Goal: Check status: Check status

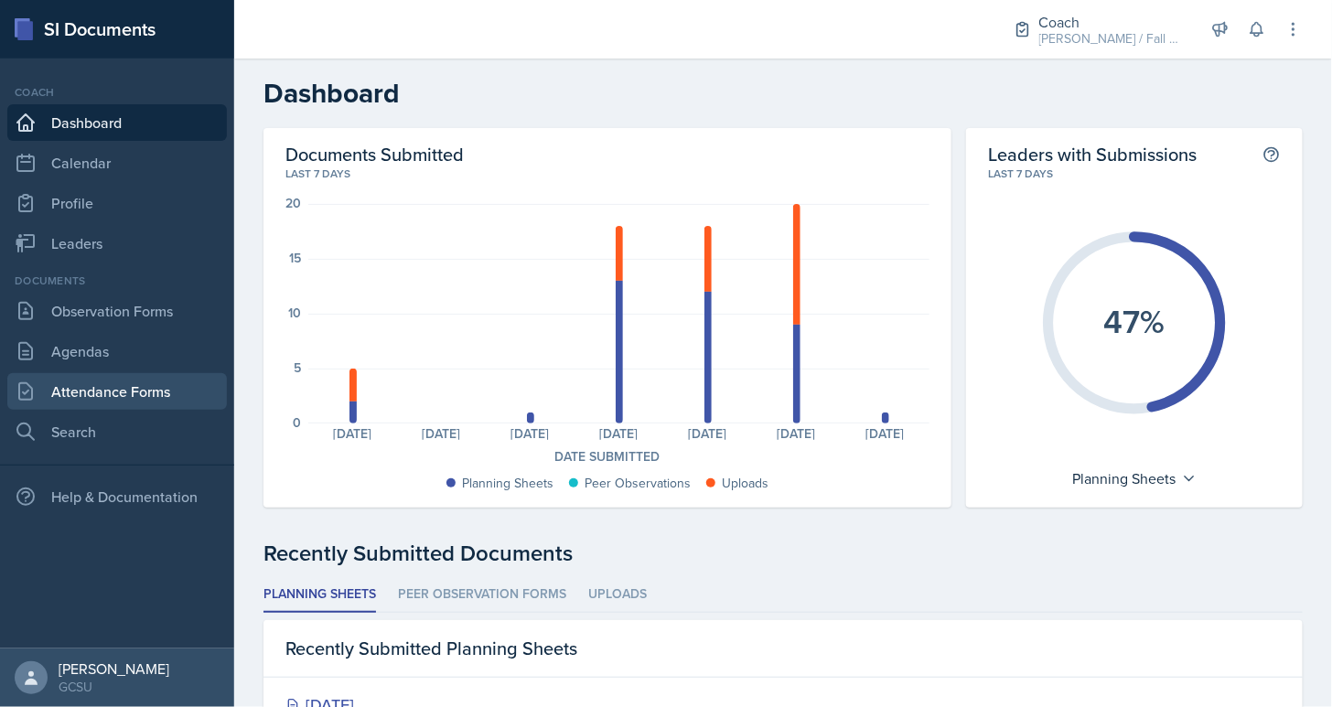
click at [110, 397] on link "Attendance Forms" at bounding box center [117, 391] width 220 height 37
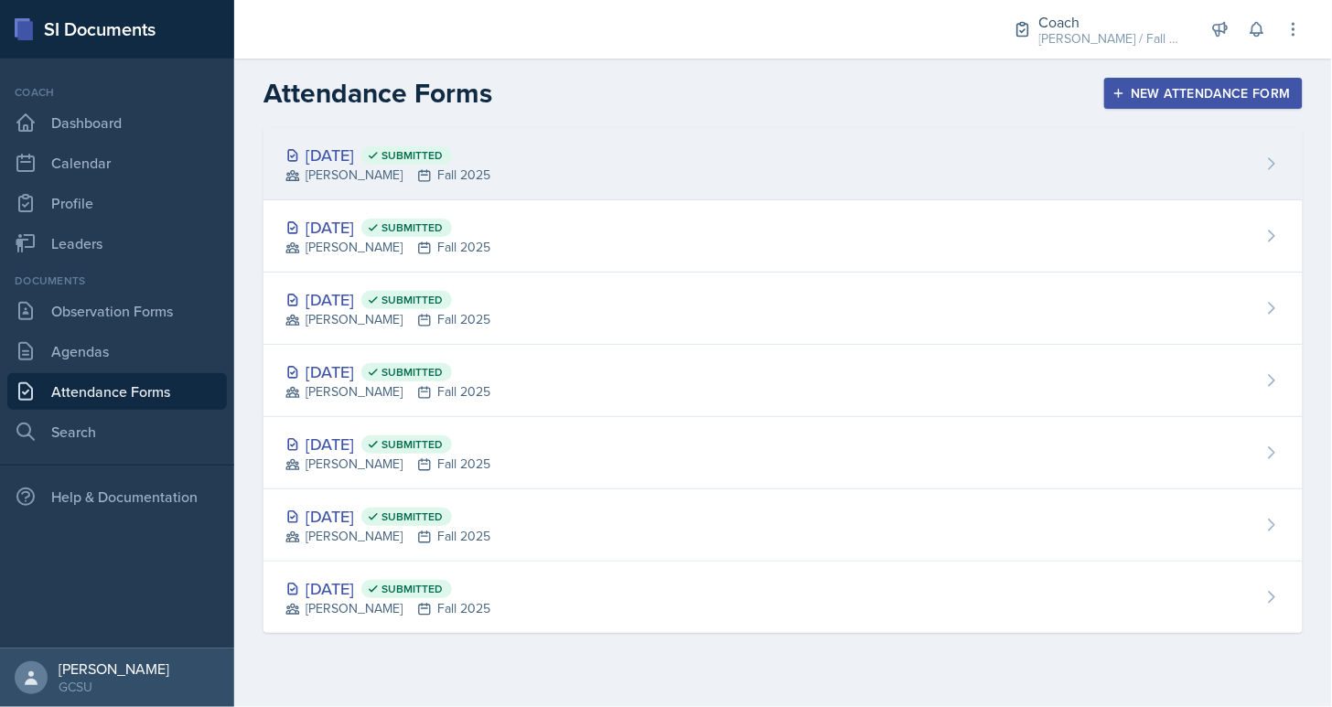
click at [405, 161] on div "[DATE] Submitted" at bounding box center [387, 155] width 205 height 25
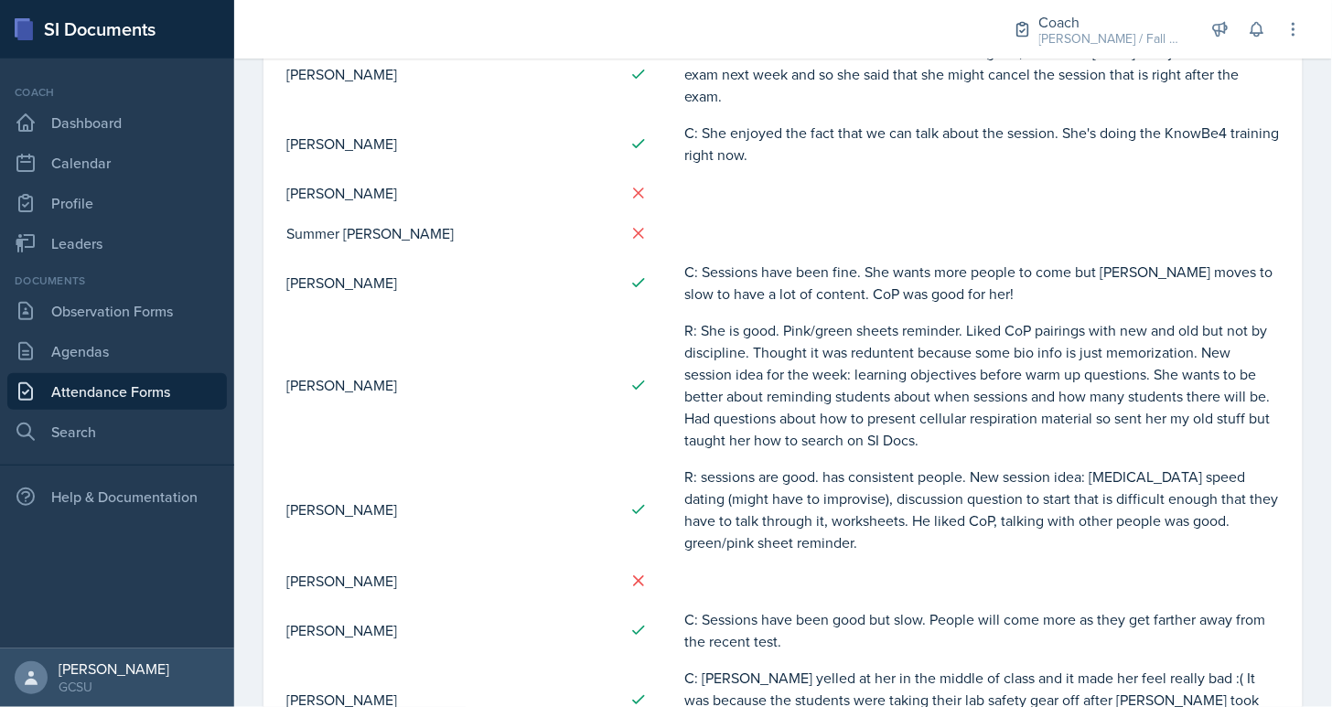
scroll to position [1954, 0]
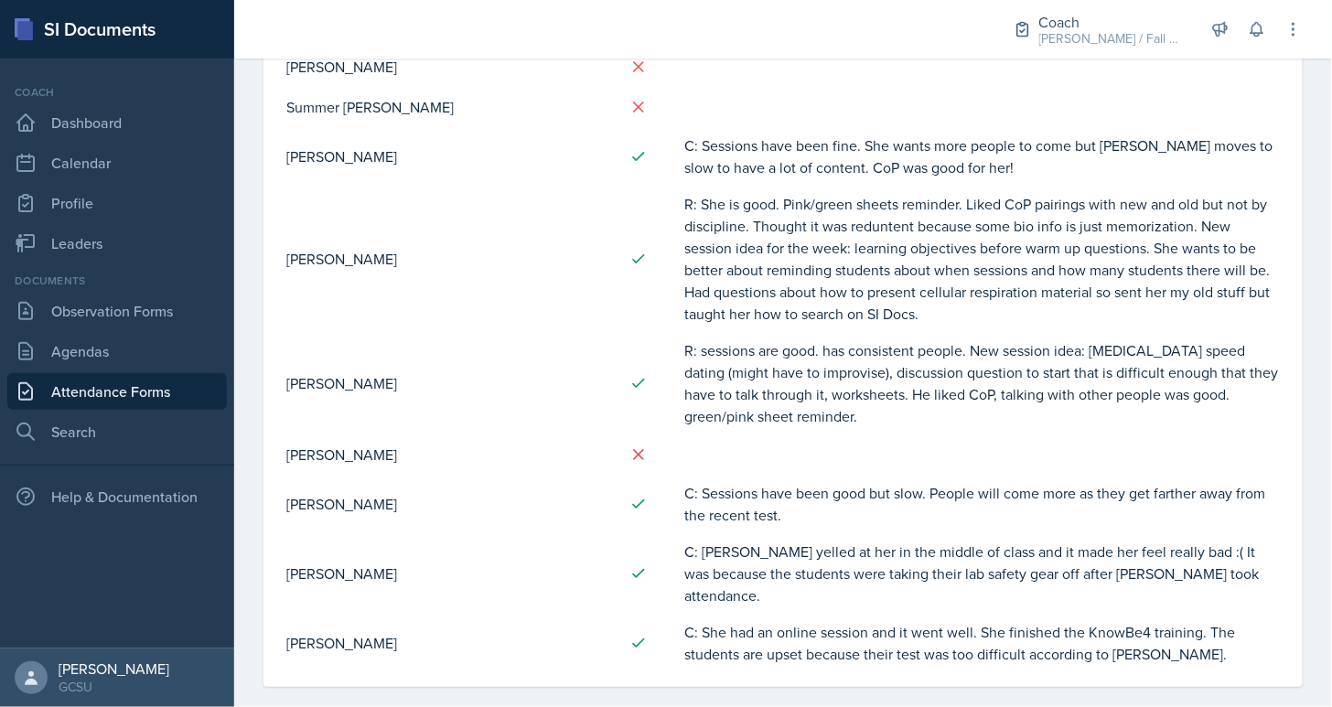
click at [365, 459] on td "[PERSON_NAME]" at bounding box center [449, 455] width 329 height 40
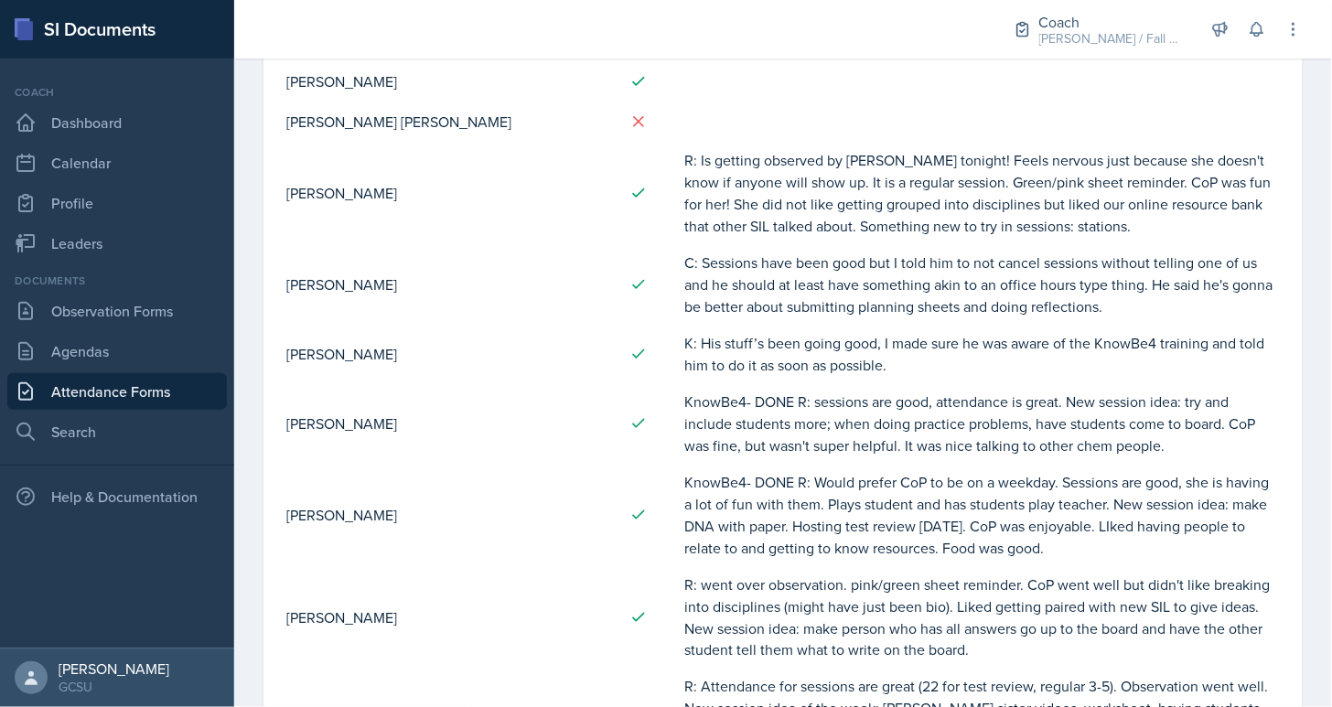
scroll to position [0, 0]
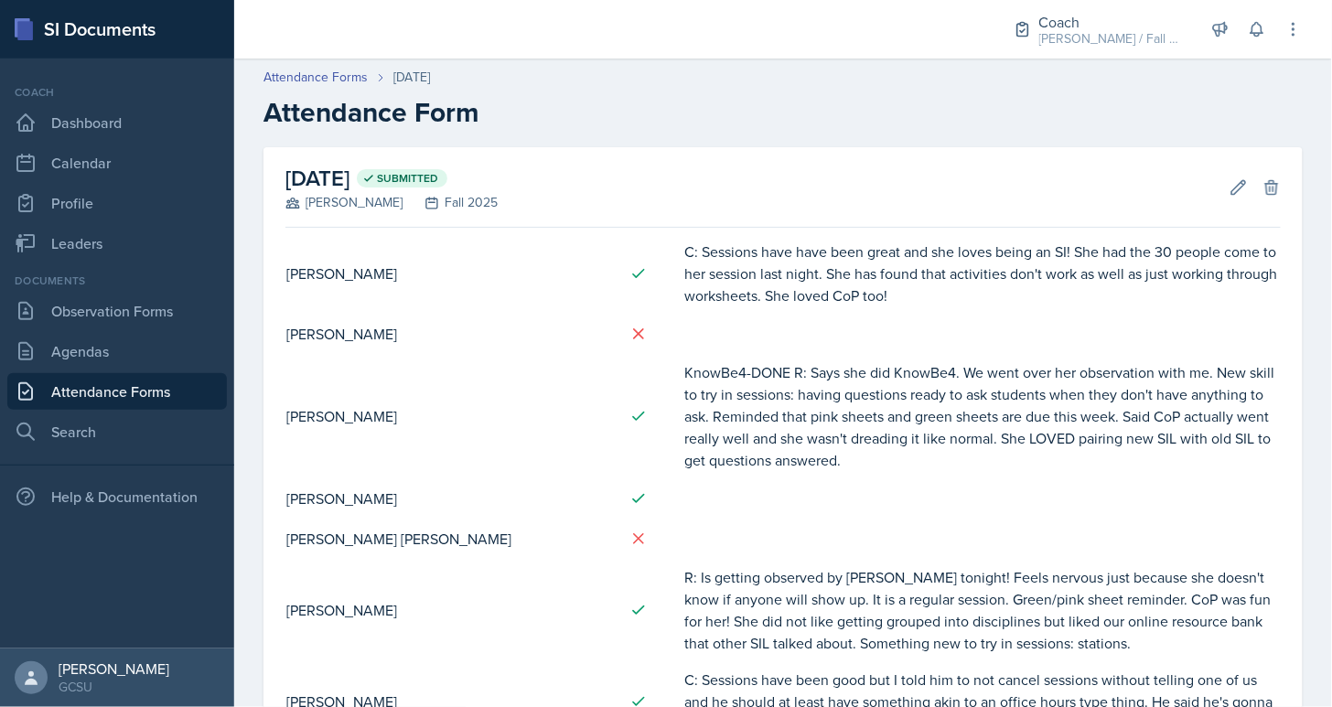
click at [615, 342] on td at bounding box center [649, 334] width 69 height 40
click at [620, 522] on td at bounding box center [649, 539] width 69 height 40
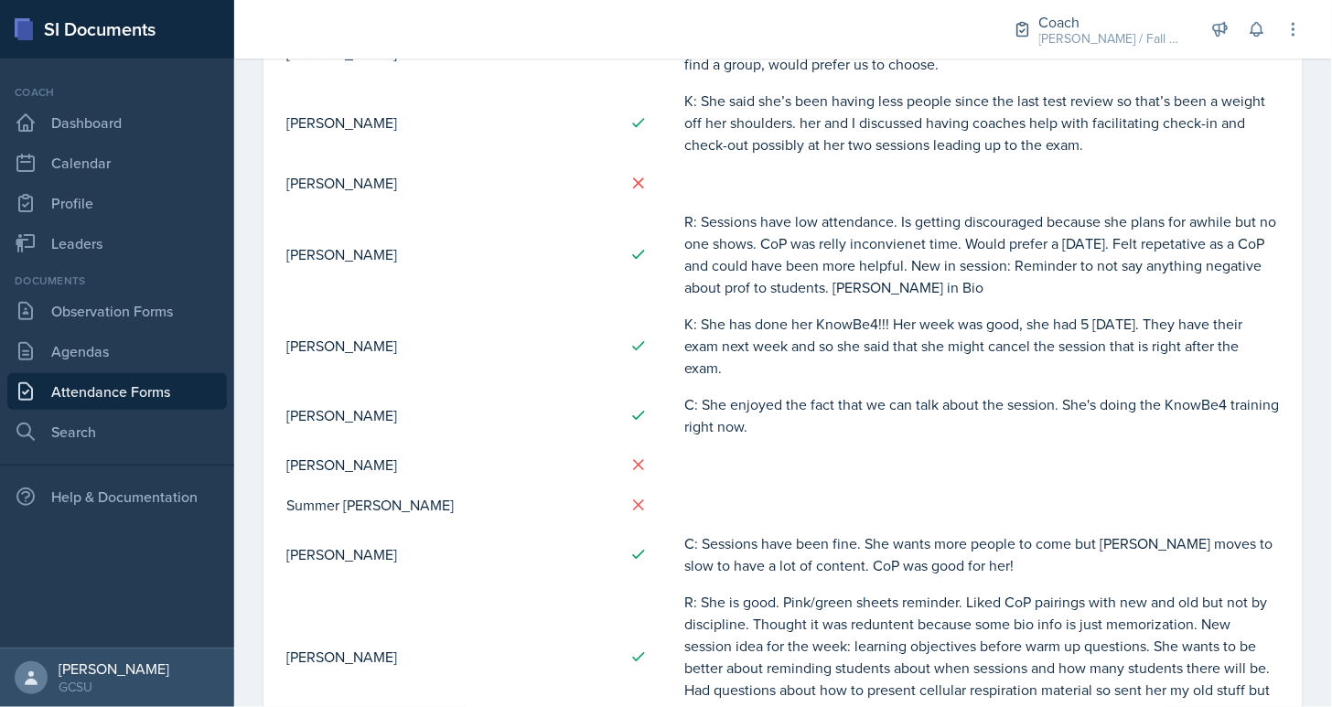
scroll to position [1566, 0]
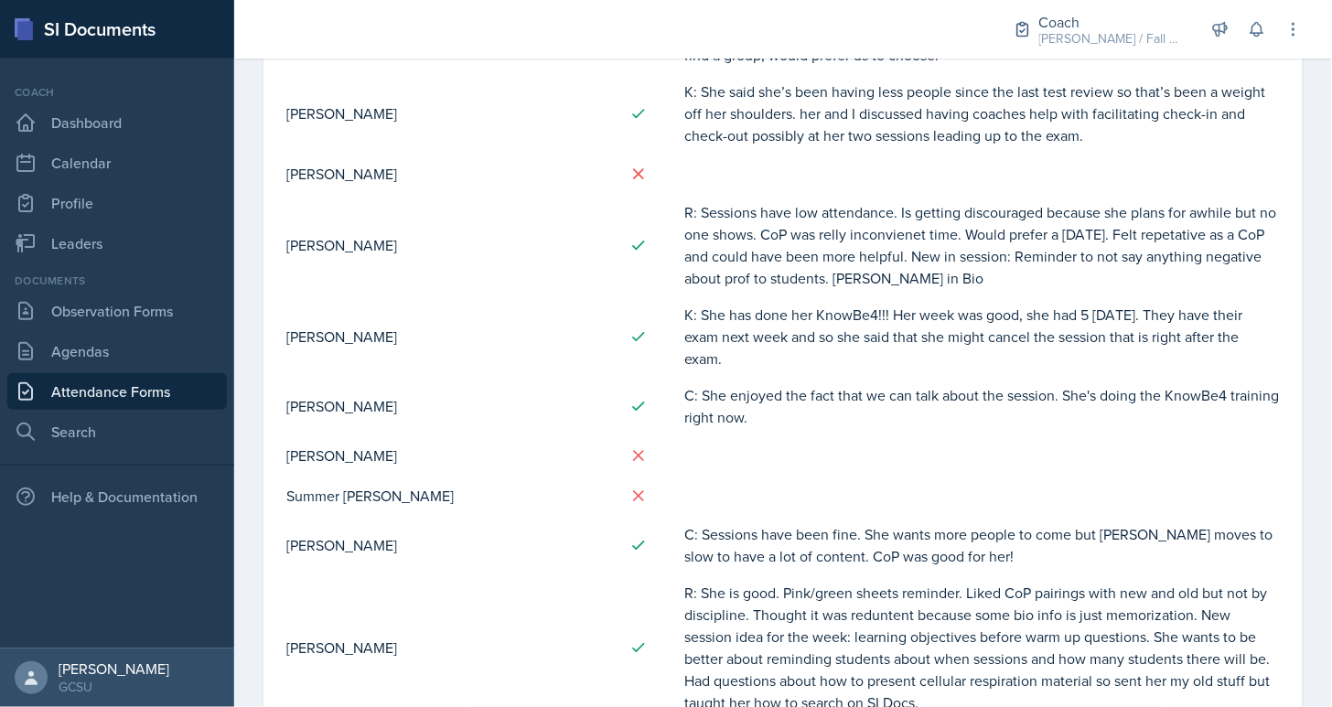
click at [865, 286] on td "R: Sessions have low attendance. Is getting discouraged because she plans for a…" at bounding box center [981, 245] width 597 height 102
click at [945, 298] on td "K: She has done her KnowBe4!!! Her week was good, she had 5 [DATE]. They have t…" at bounding box center [981, 336] width 597 height 81
click at [873, 263] on td "R: Sessions have low attendance. Is getting discouraged because she plans for a…" at bounding box center [981, 245] width 597 height 102
click at [861, 271] on td "R: Sessions have low attendance. Is getting discouraged because she plans for a…" at bounding box center [981, 245] width 597 height 102
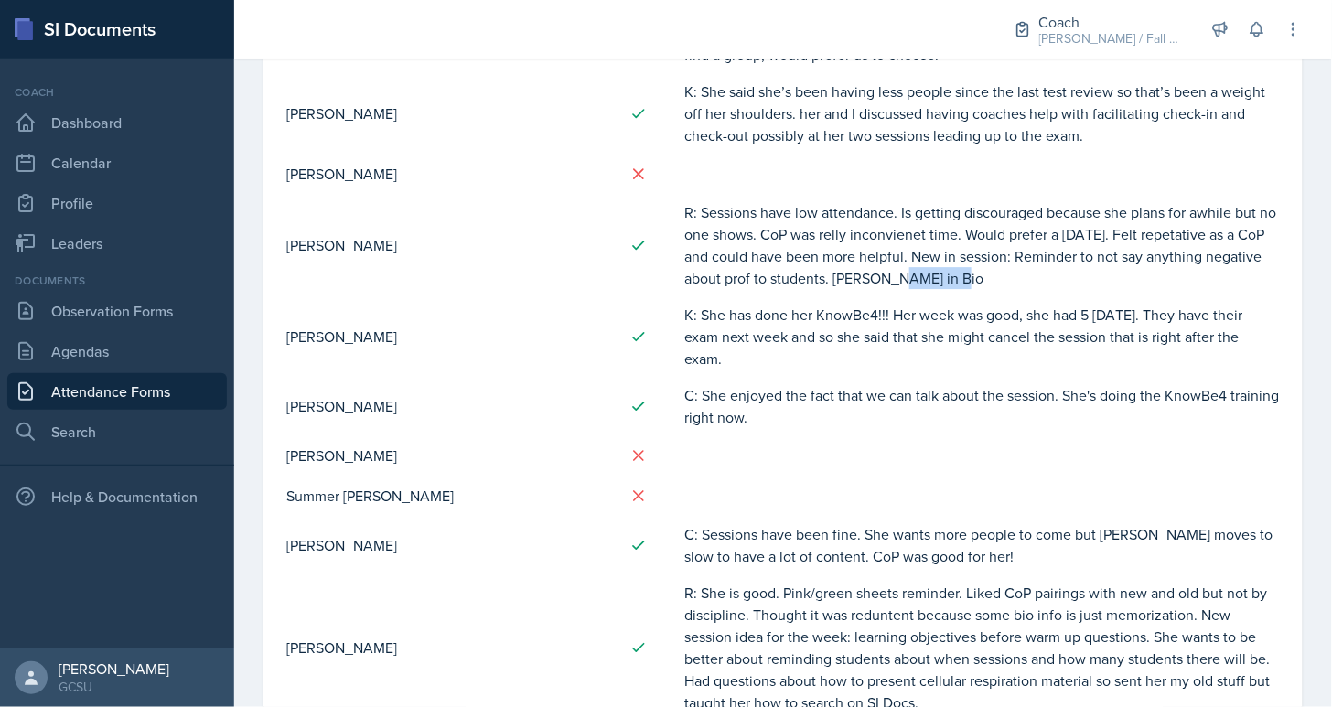
click at [861, 271] on td "R: Sessions have low attendance. Is getting discouraged because she plans for a…" at bounding box center [981, 245] width 597 height 102
click at [1028, 323] on td "K: She has done her KnowBe4!!! Her week was good, she had 5 [DATE]. They have t…" at bounding box center [981, 336] width 597 height 81
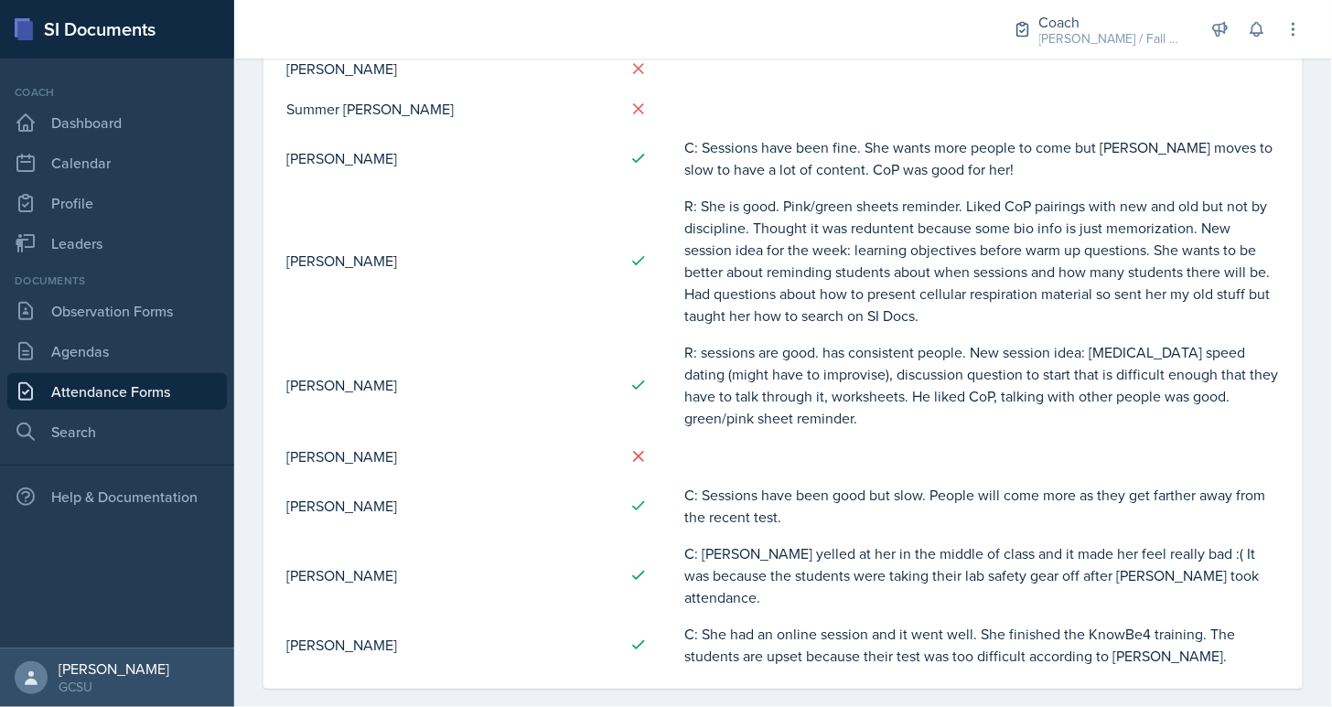
scroll to position [1954, 0]
click at [770, 502] on td "C: Sessions have been good but slow. People will come more as they get farther …" at bounding box center [981, 504] width 597 height 59
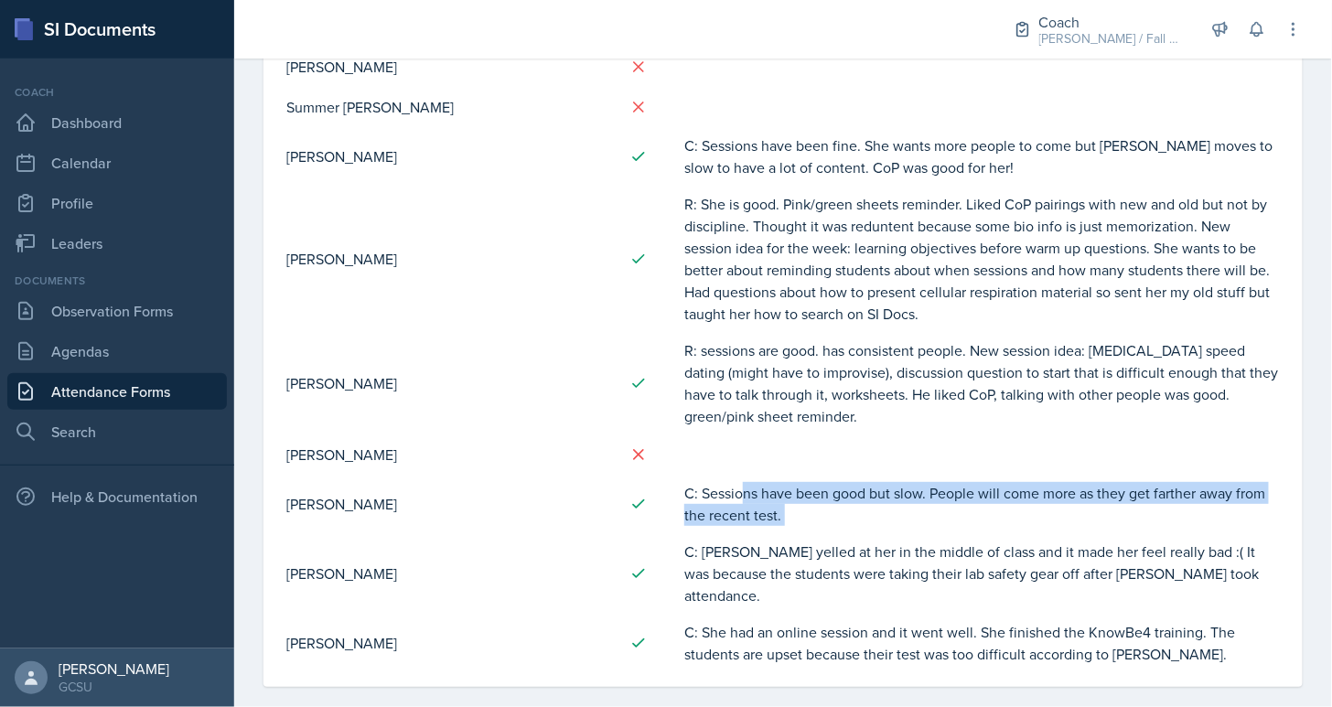
click at [770, 502] on td "C: Sessions have been good but slow. People will come more as they get farther …" at bounding box center [981, 504] width 597 height 59
click at [823, 571] on td "C: [PERSON_NAME] yelled at her in the middle of class and it made her feel real…" at bounding box center [981, 573] width 597 height 81
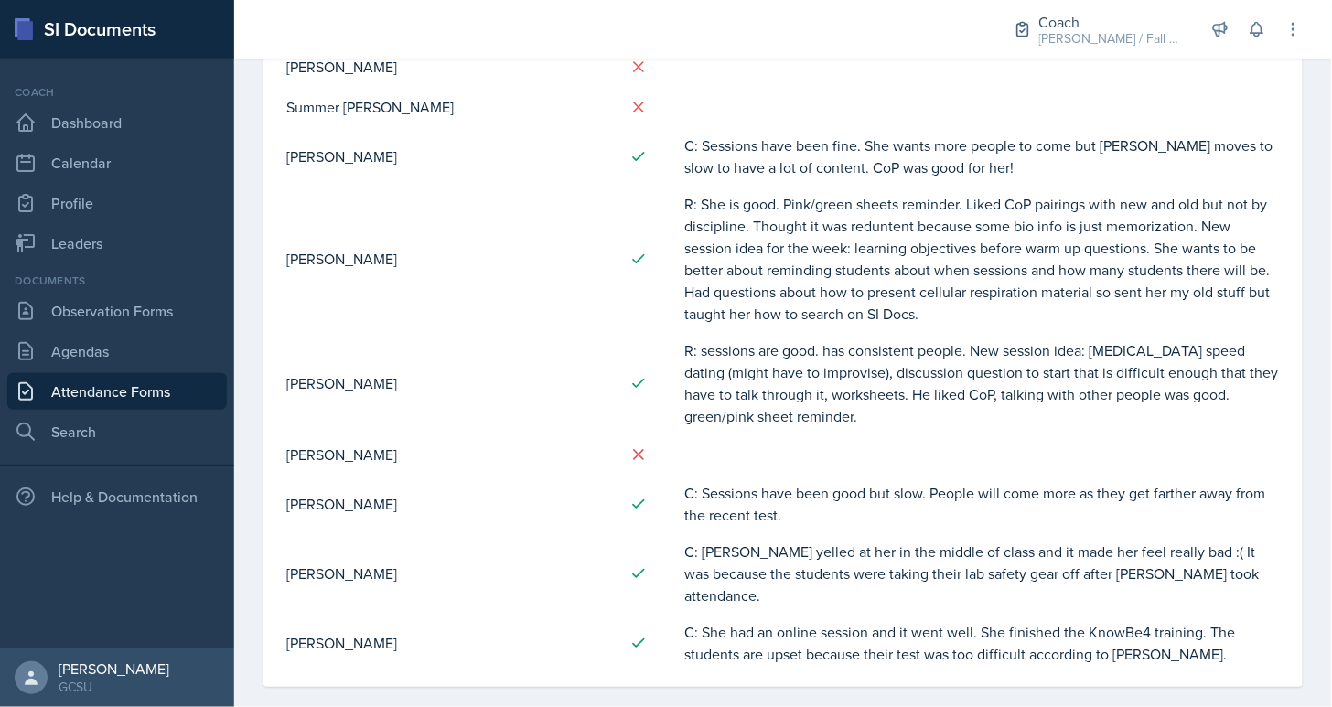
scroll to position [0, 0]
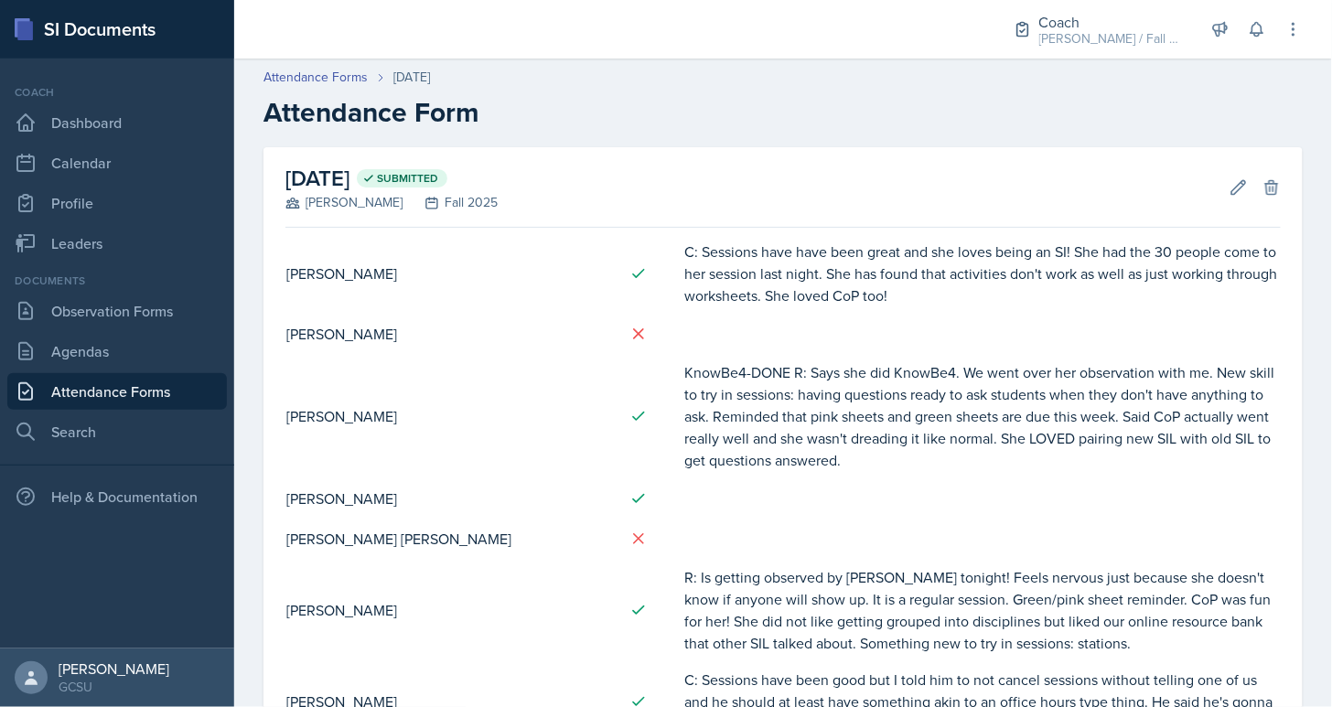
click at [51, 399] on link "Attendance Forms" at bounding box center [117, 391] width 220 height 37
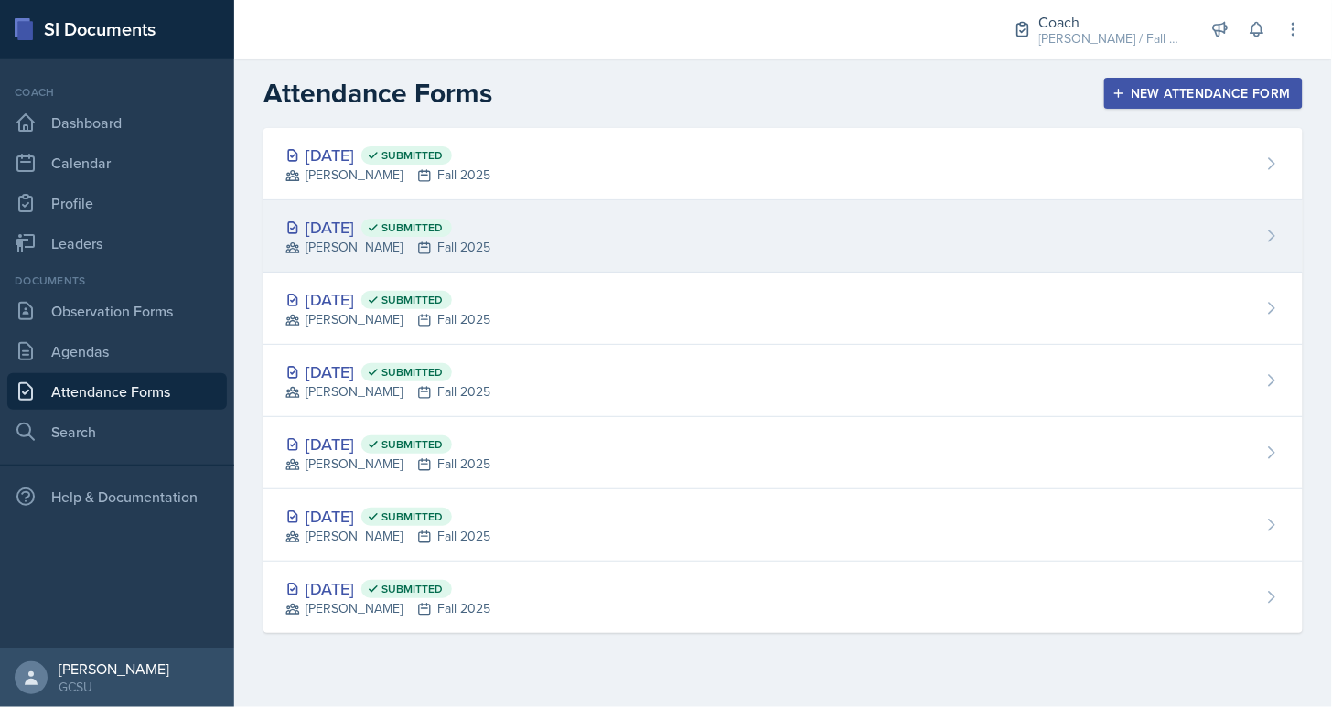
click at [317, 220] on div "[DATE] Submitted" at bounding box center [387, 227] width 205 height 25
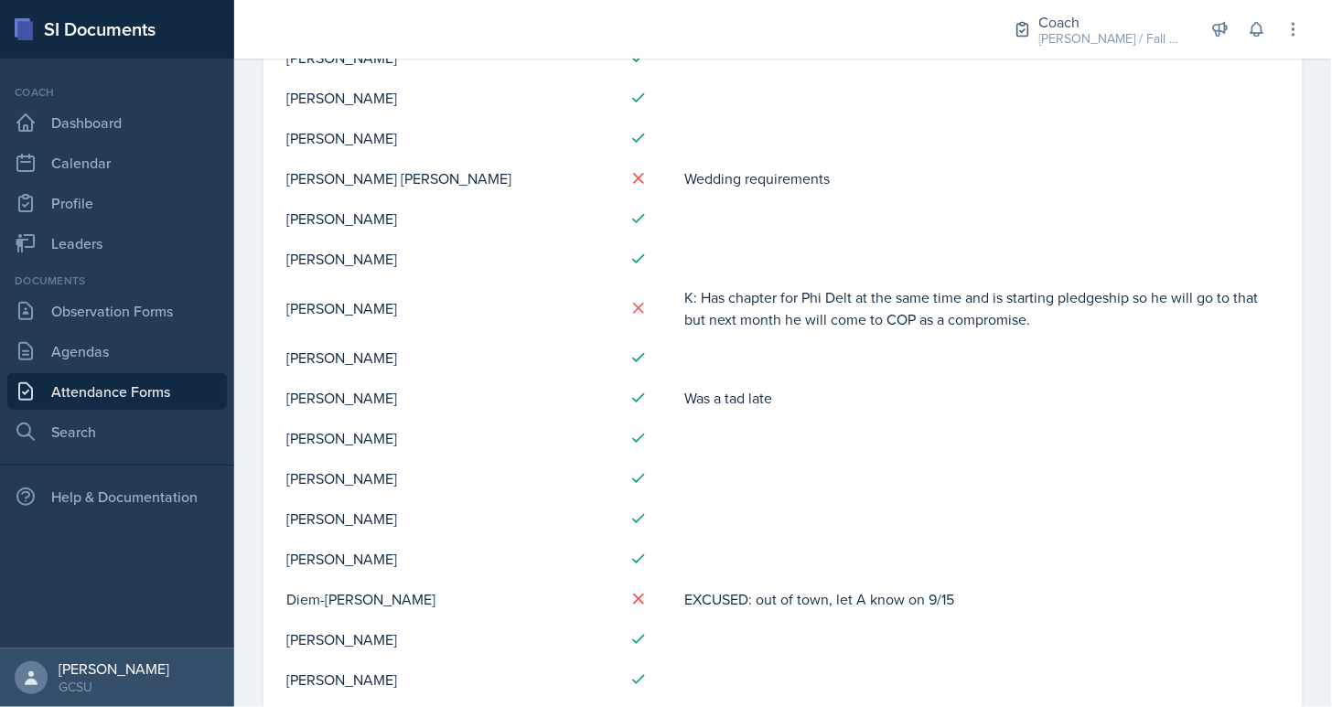
scroll to position [238, 0]
click at [20, 386] on icon at bounding box center [26, 392] width 22 height 22
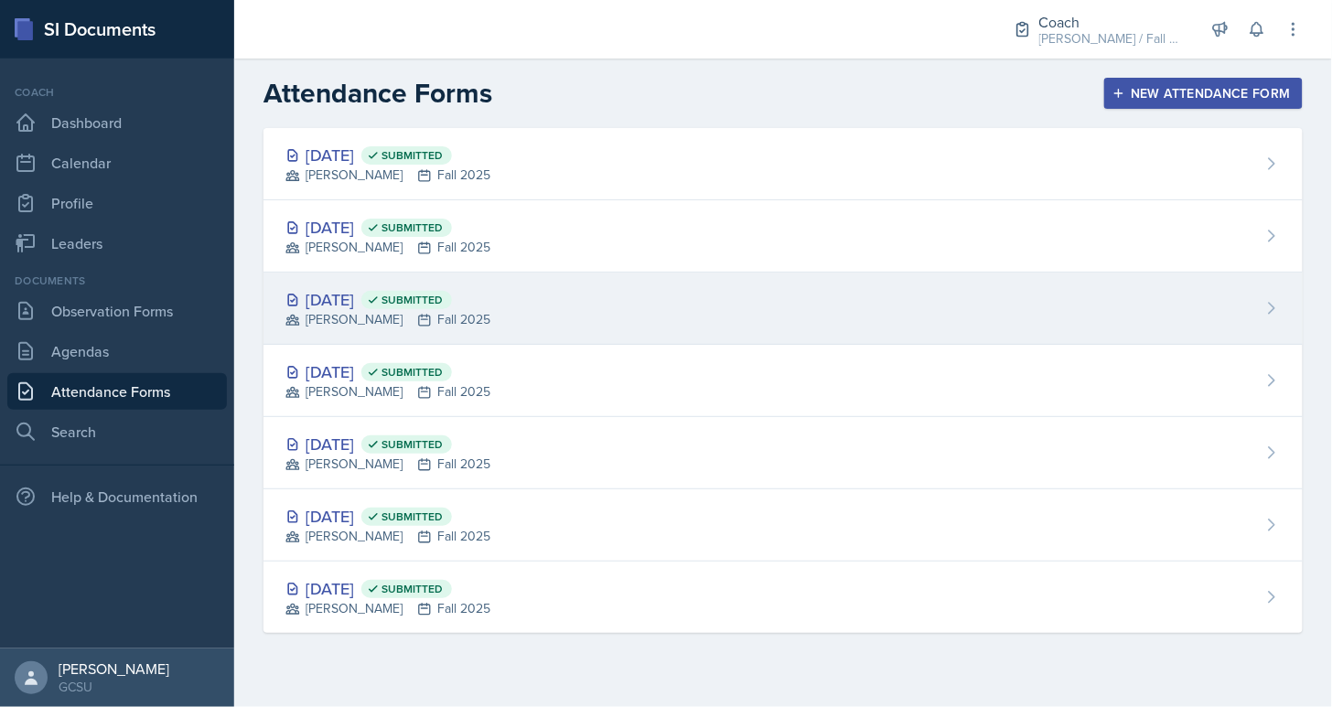
click at [330, 302] on div "[DATE] Submitted" at bounding box center [387, 299] width 205 height 25
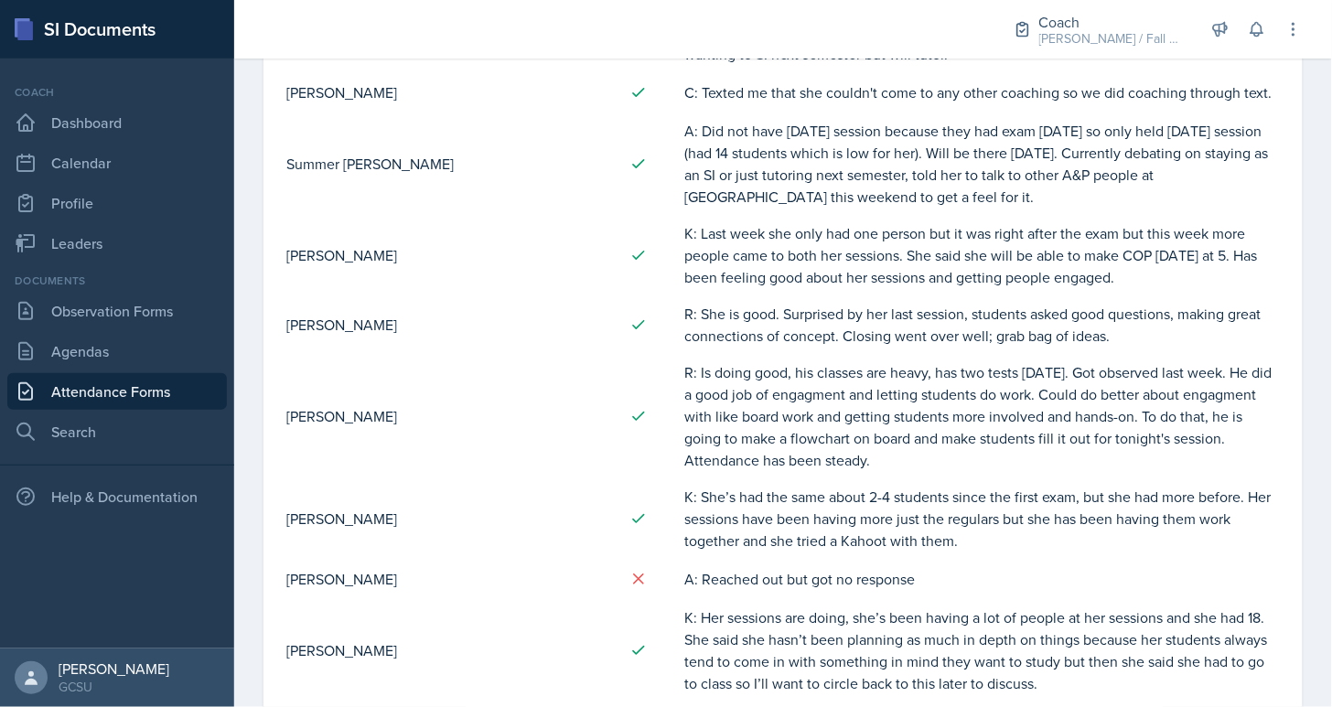
scroll to position [2031, 0]
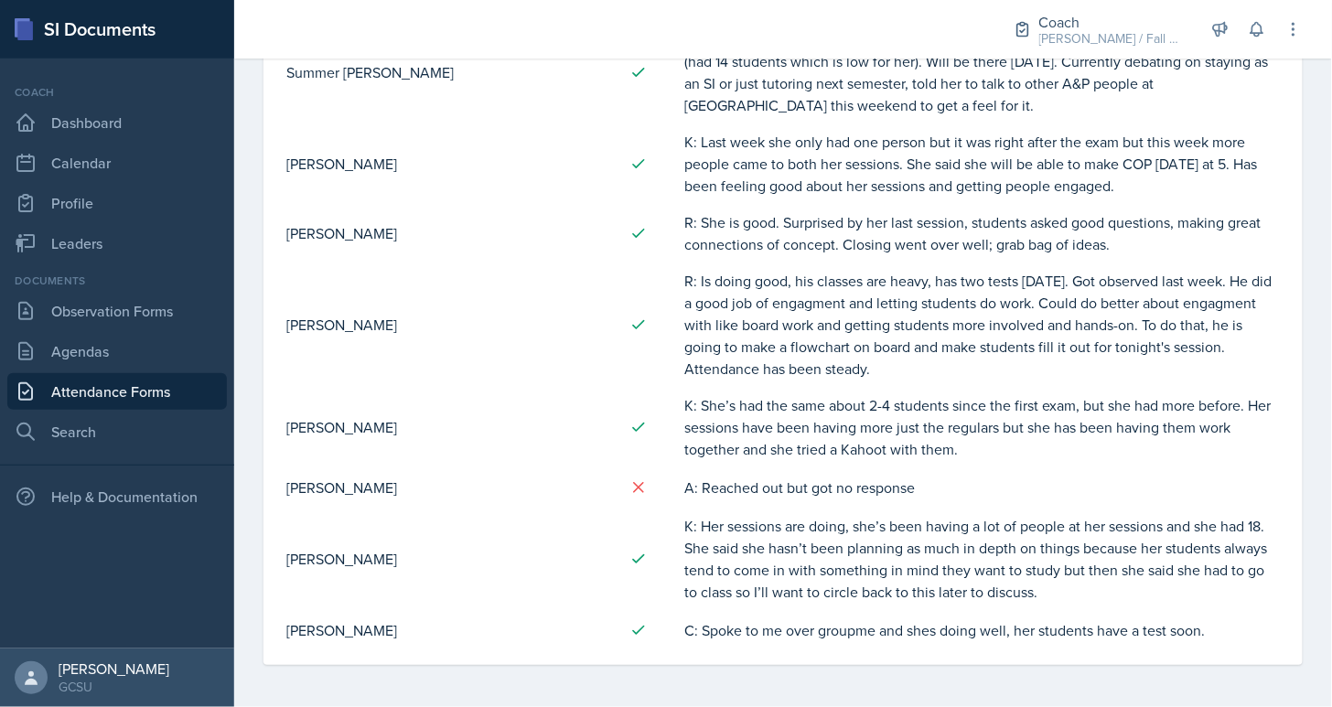
click at [848, 510] on td "K: Her sessions are doing, she’s been having a lot of people at her sessions an…" at bounding box center [981, 559] width 597 height 102
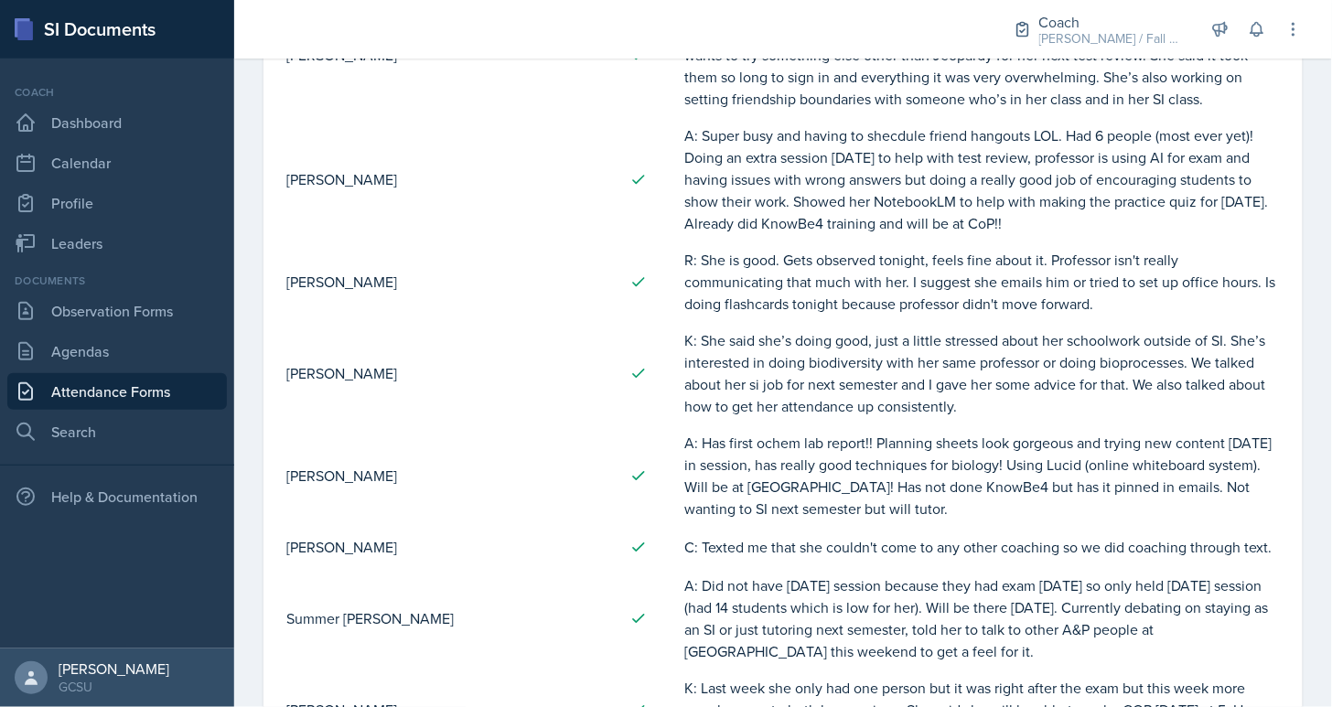
scroll to position [1487, 0]
click at [32, 383] on icon at bounding box center [26, 392] width 22 height 22
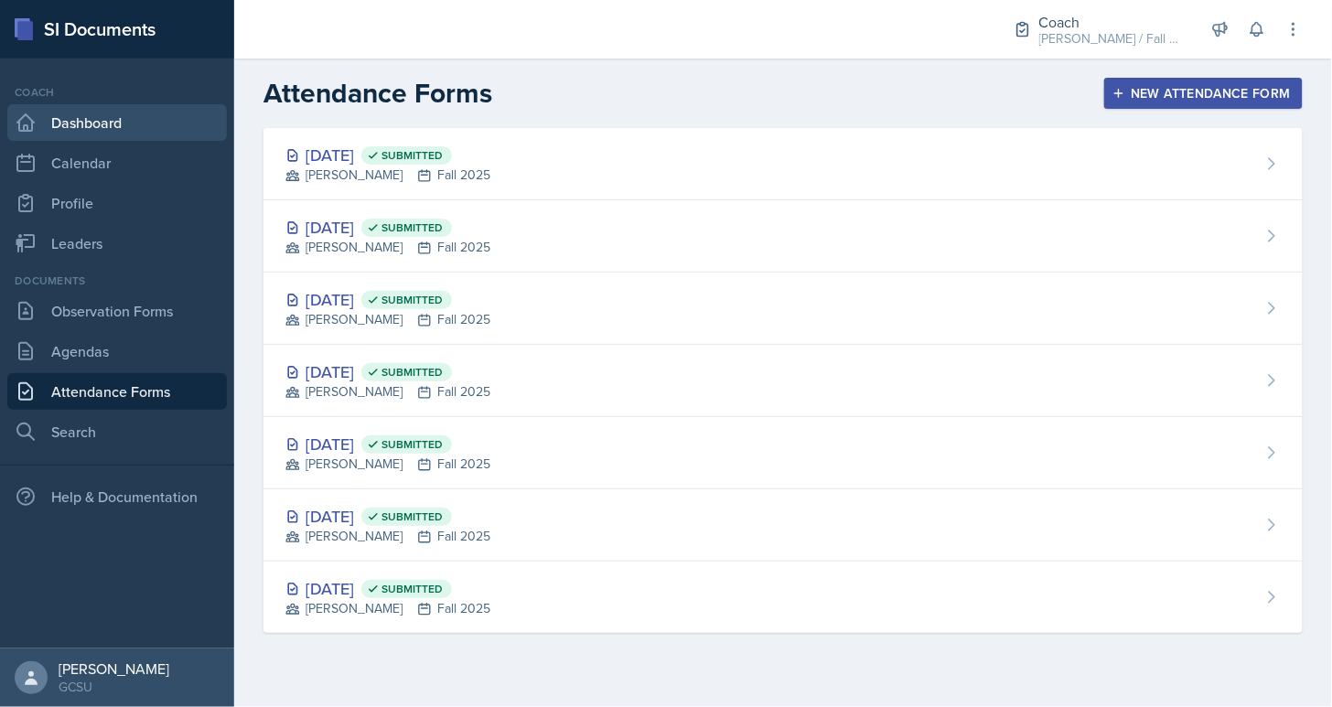
click at [166, 135] on link "Dashboard" at bounding box center [117, 122] width 220 height 37
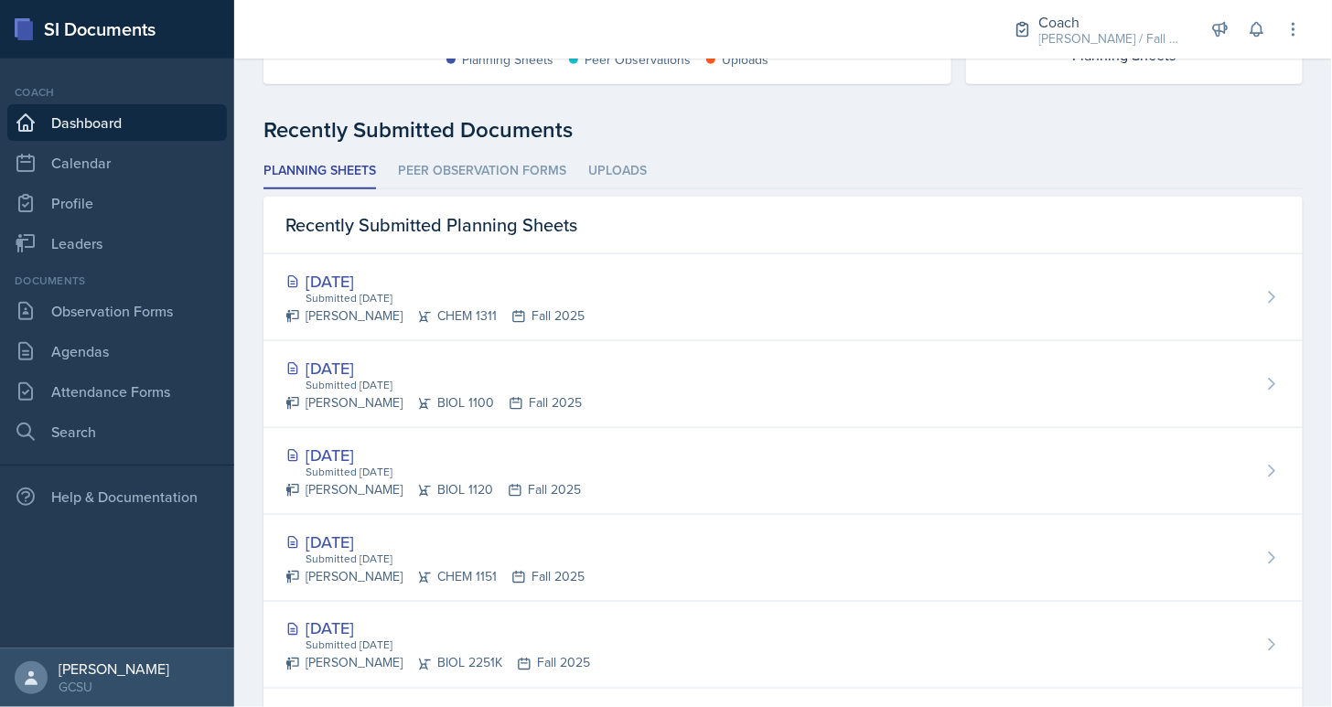
scroll to position [428, 0]
